Goal: Task Accomplishment & Management: Manage account settings

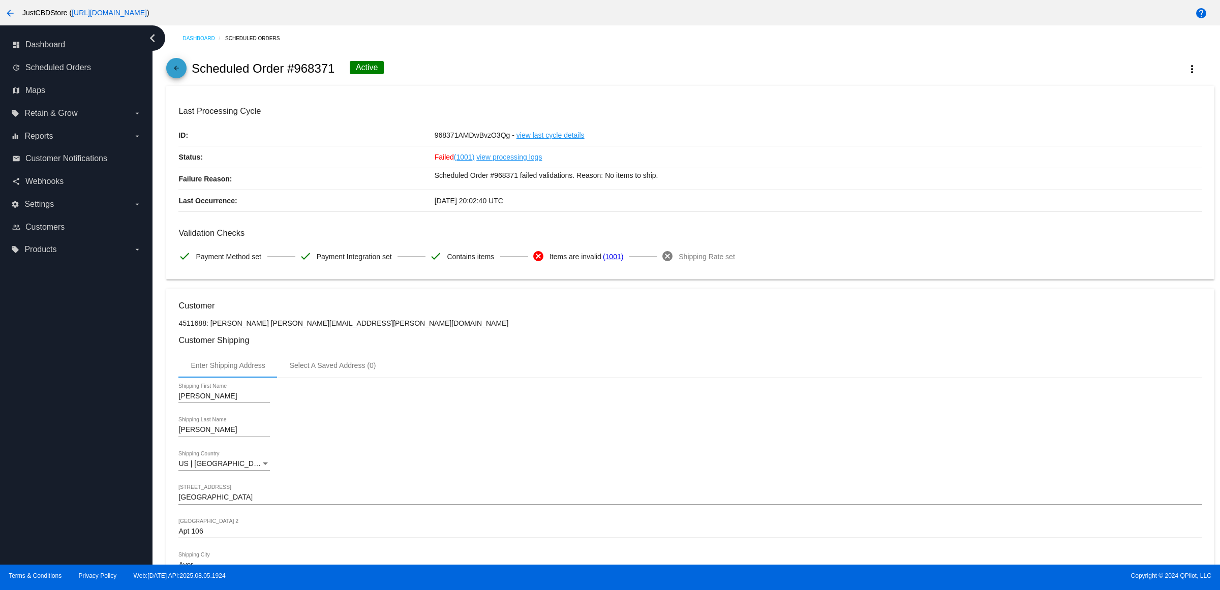
click at [171, 73] on link "arrow_back" at bounding box center [176, 68] width 20 height 20
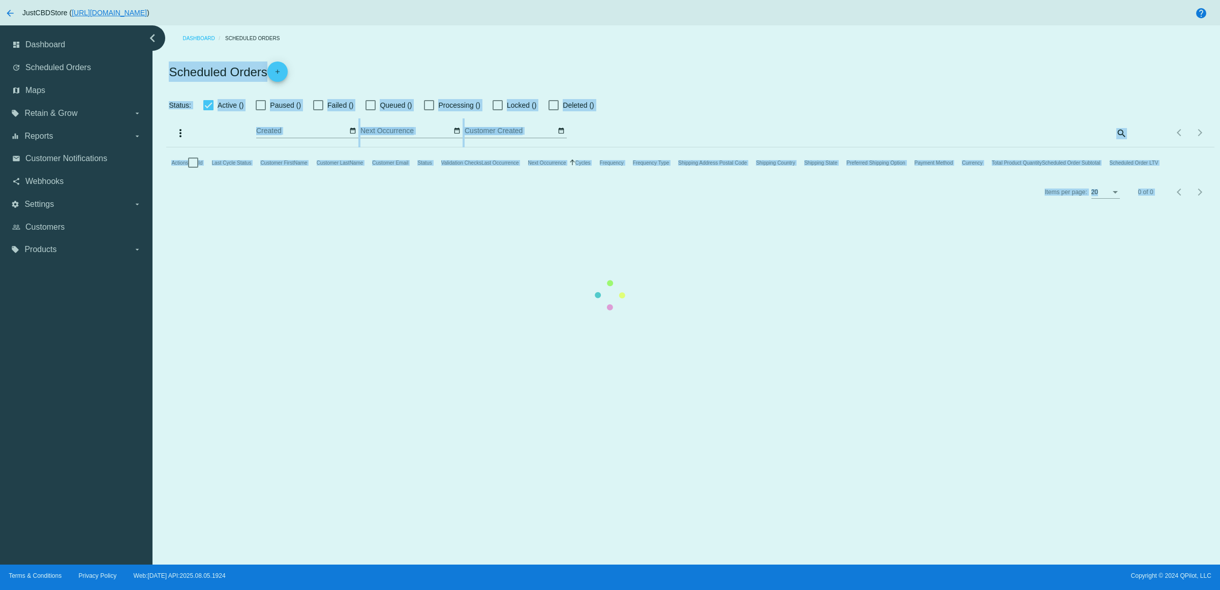
checkbox input "true"
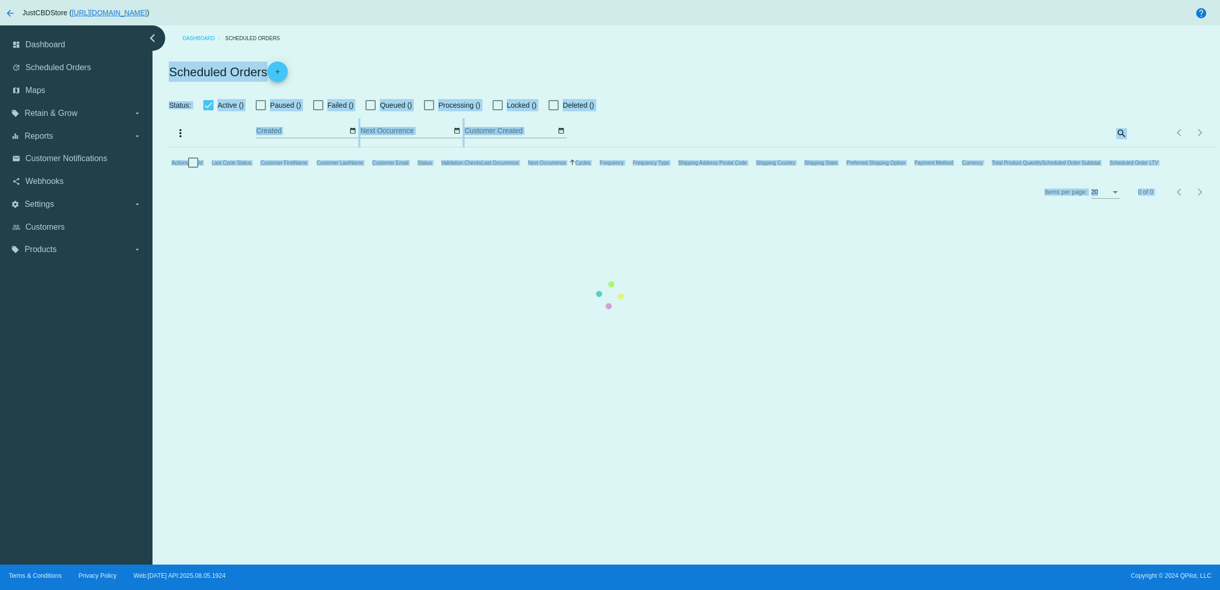
checkbox input "true"
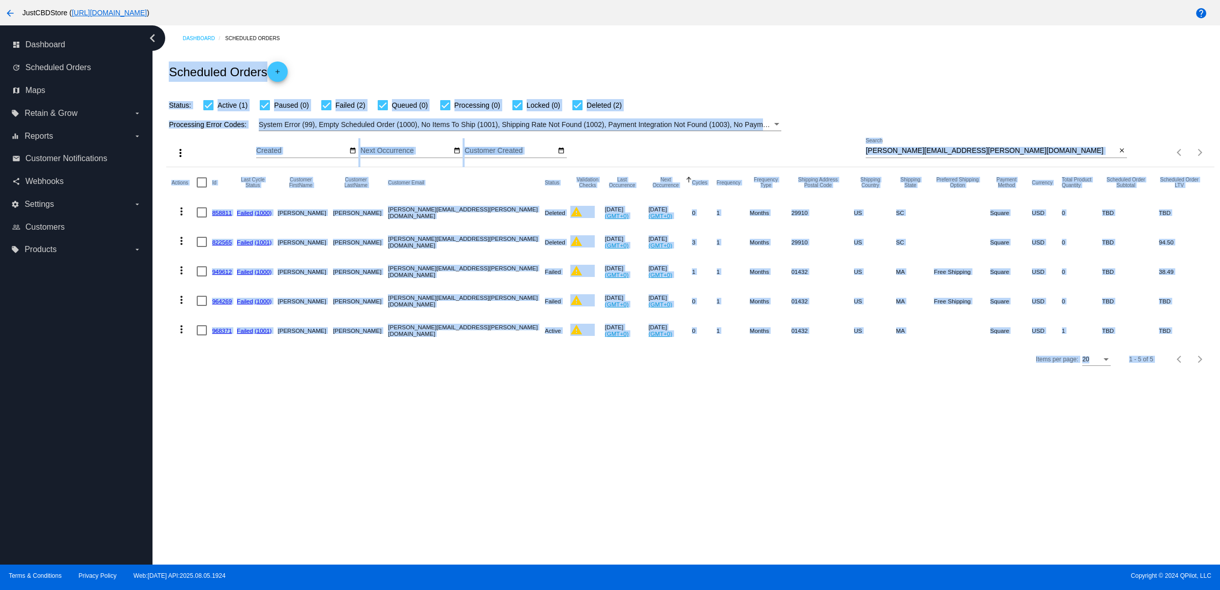
click at [1118, 155] on mat-icon "close" at bounding box center [1121, 151] width 7 height 8
click at [1109, 155] on input "Search" at bounding box center [995, 151] width 261 height 8
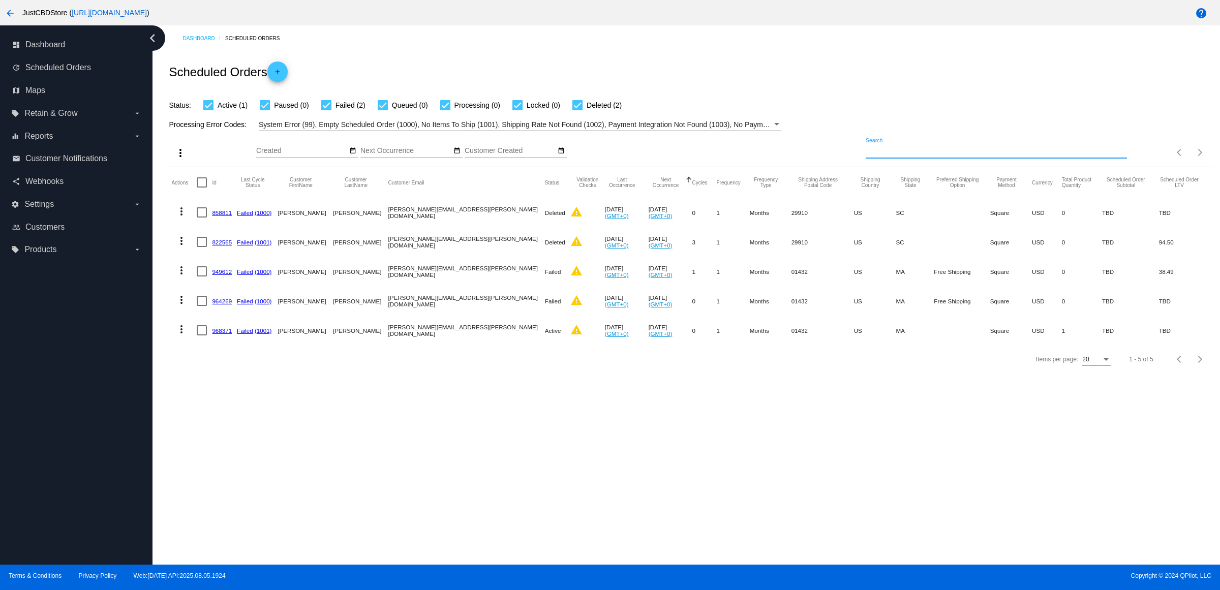
paste input "[EMAIL_ADDRESS][DOMAIN_NAME]"
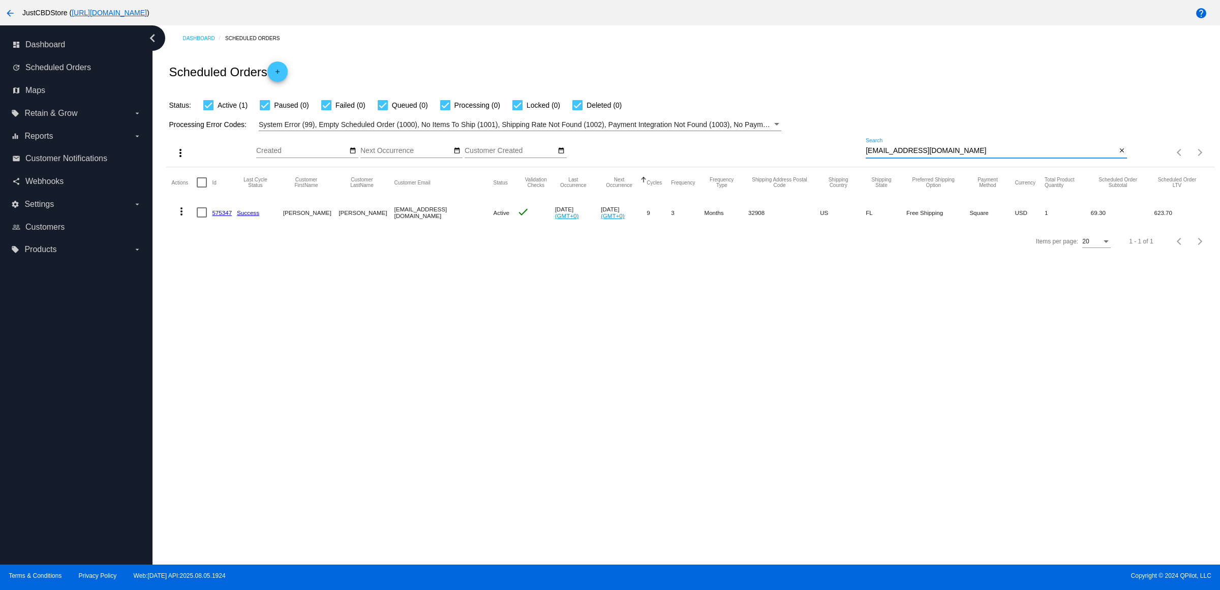
type input "[EMAIL_ADDRESS][DOMAIN_NAME]"
click at [188, 218] on mat-icon "more_vert" at bounding box center [181, 211] width 12 height 12
click at [228, 355] on button "delete Delete" at bounding box center [225, 353] width 101 height 24
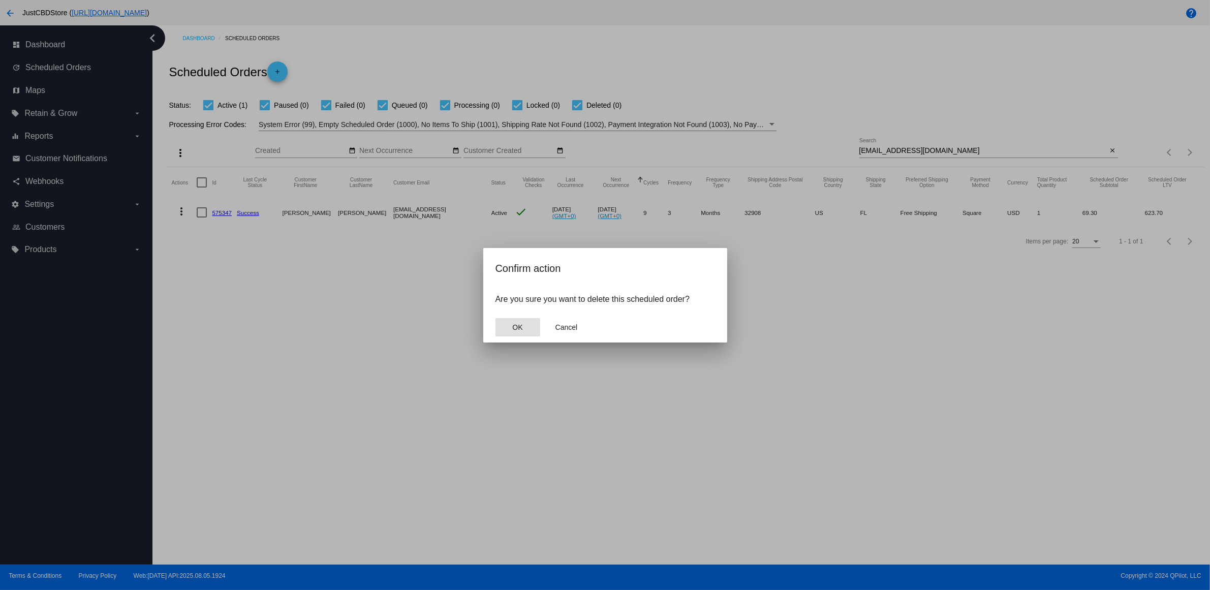
click at [511, 336] on button "OK" at bounding box center [518, 327] width 45 height 18
